Goal: Information Seeking & Learning: Check status

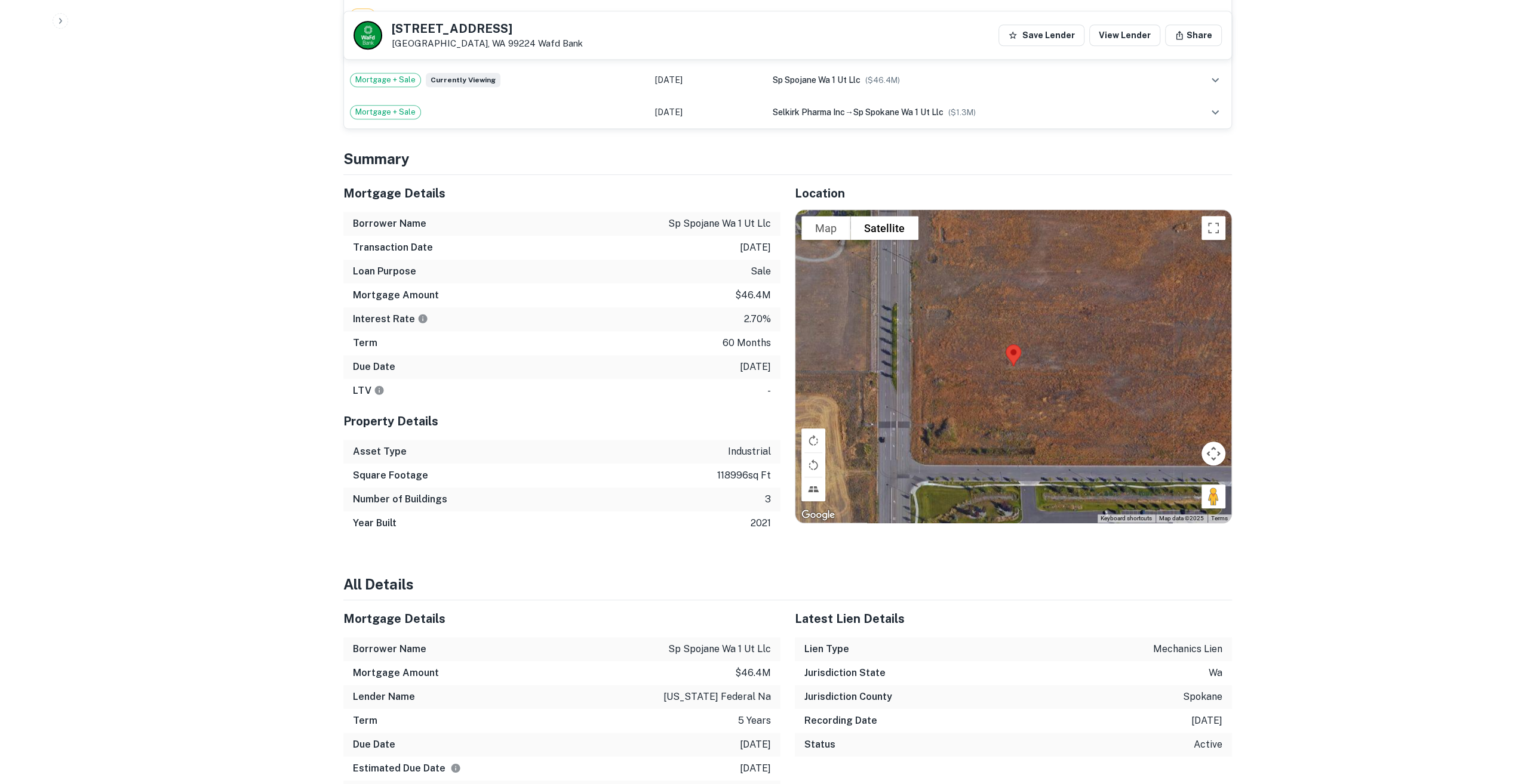
scroll to position [1015, 0]
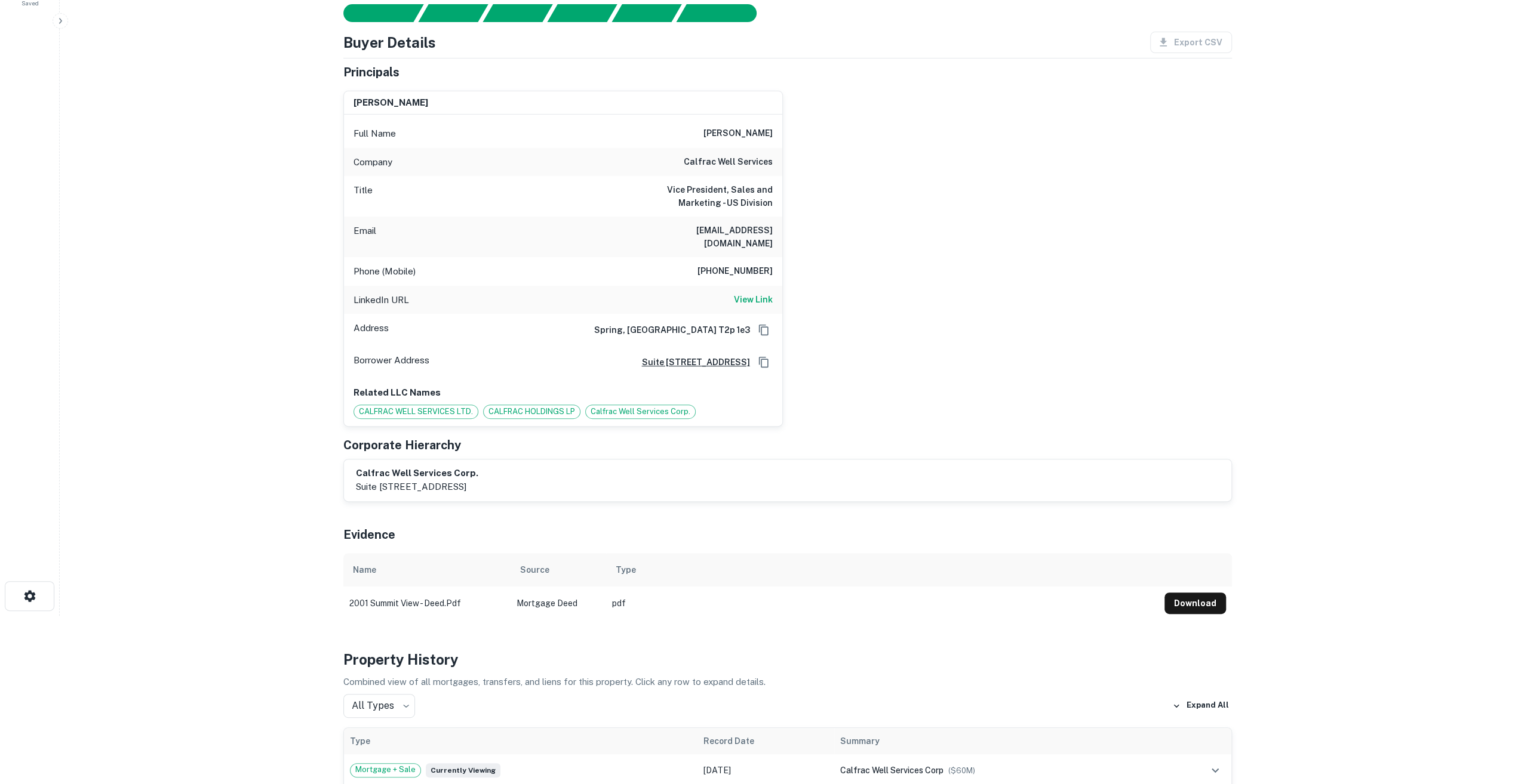
scroll to position [37, 0]
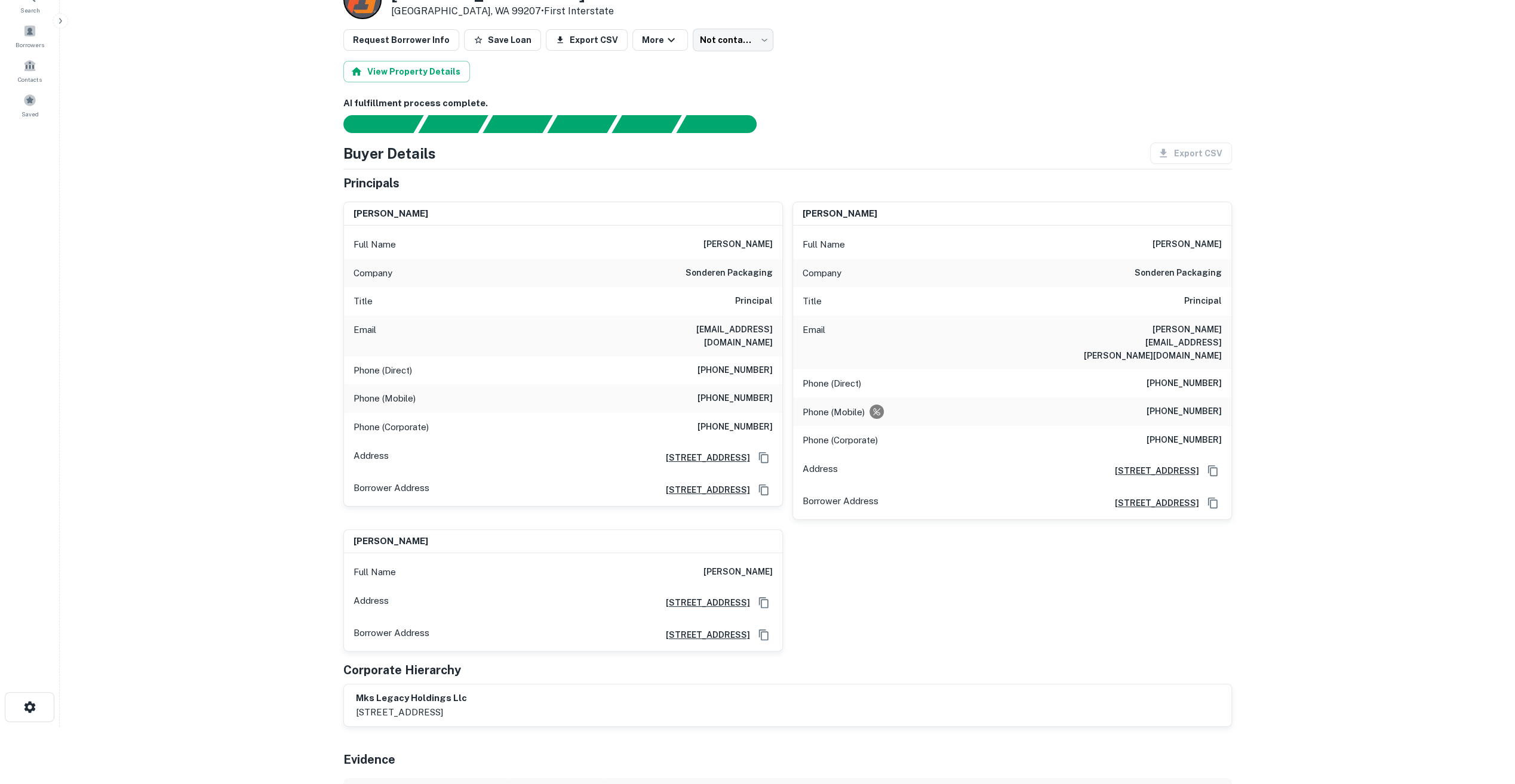
scroll to position [60, 0]
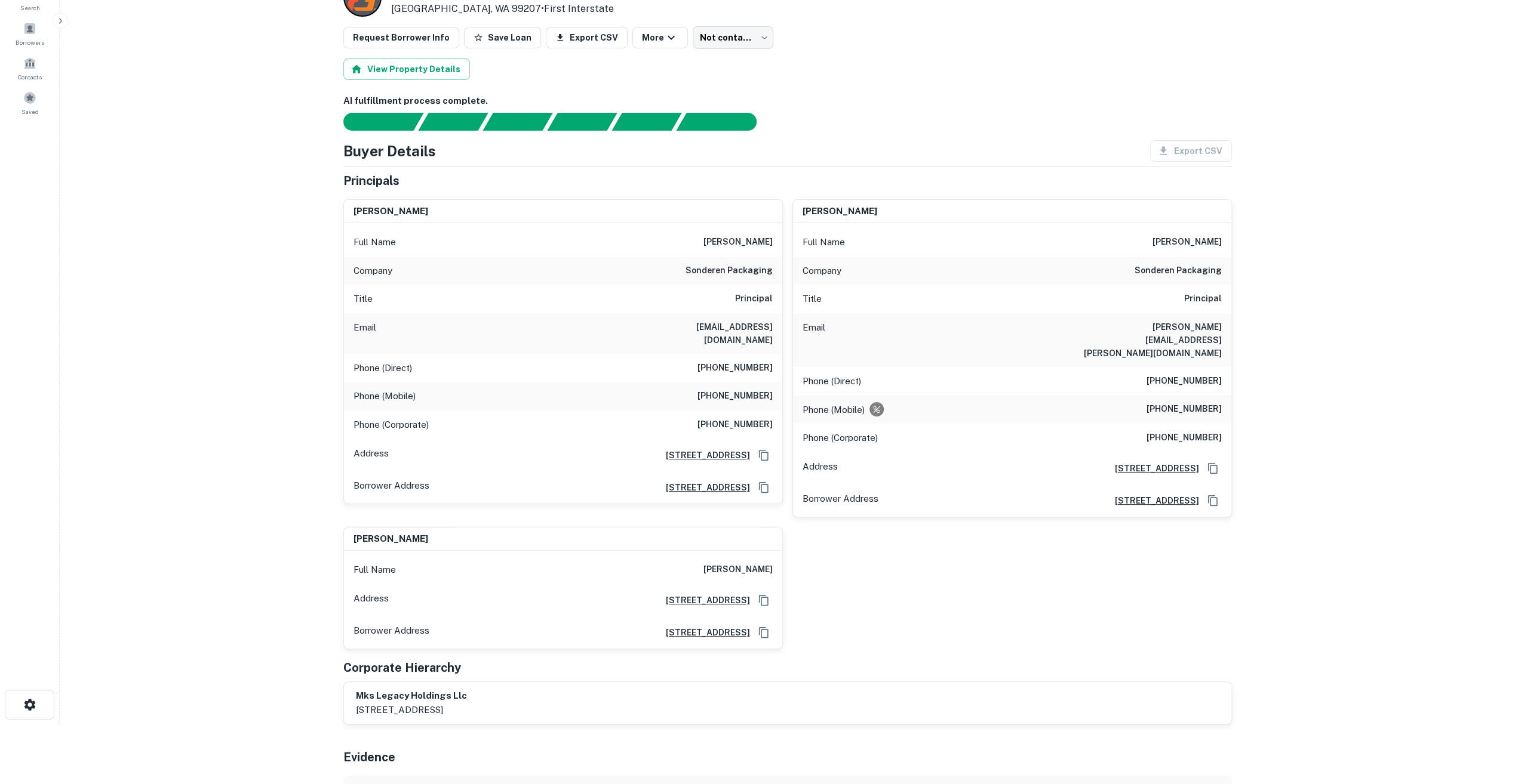
drag, startPoint x: 1210, startPoint y: 654, endPoint x: 1385, endPoint y: 39, distance: 639.4
click at [1210, 682] on div "mks legacy holdings llc [STREET_ADDRESS]" at bounding box center [787, 703] width 888 height 43
